Goal: Transaction & Acquisition: Subscribe to service/newsletter

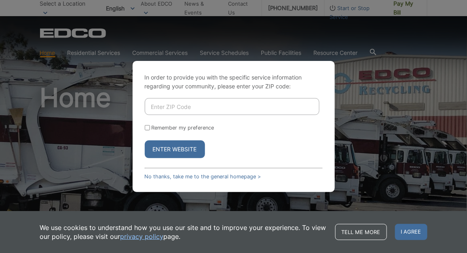
click at [230, 105] on input "Enter ZIP Code" at bounding box center [232, 106] width 175 height 17
type input "91977"
click at [183, 131] on label "Remember my preference" at bounding box center [183, 128] width 63 height 6
click at [150, 131] on input "Remember my preference" at bounding box center [147, 127] width 5 height 5
checkbox input "true"
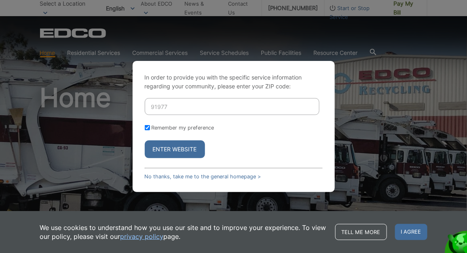
click at [182, 146] on button "Enter Website" at bounding box center [175, 150] width 60 height 18
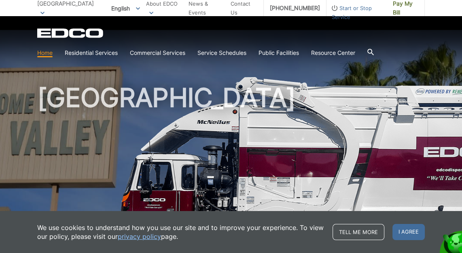
click at [373, 51] on icon at bounding box center [370, 52] width 6 height 6
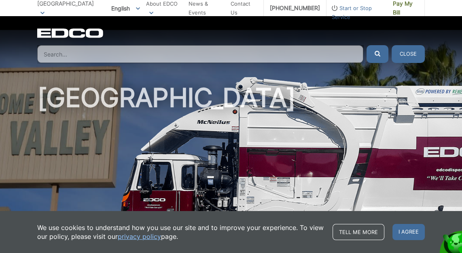
click at [306, 58] on input "Search" at bounding box center [200, 54] width 326 height 18
click at [400, 8] on span "Pay My Bill" at bounding box center [405, 8] width 25 height 18
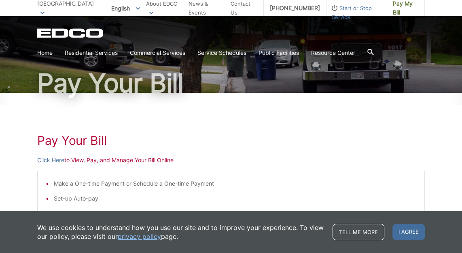
scroll to position [98, 0]
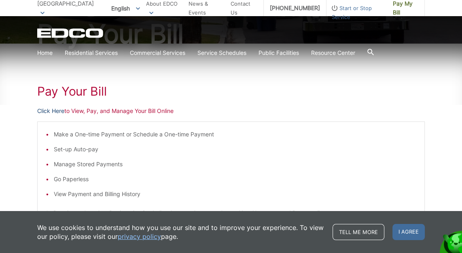
click at [49, 112] on link "Click Here" at bounding box center [50, 111] width 27 height 9
